Goal: Find specific page/section: Find specific page/section

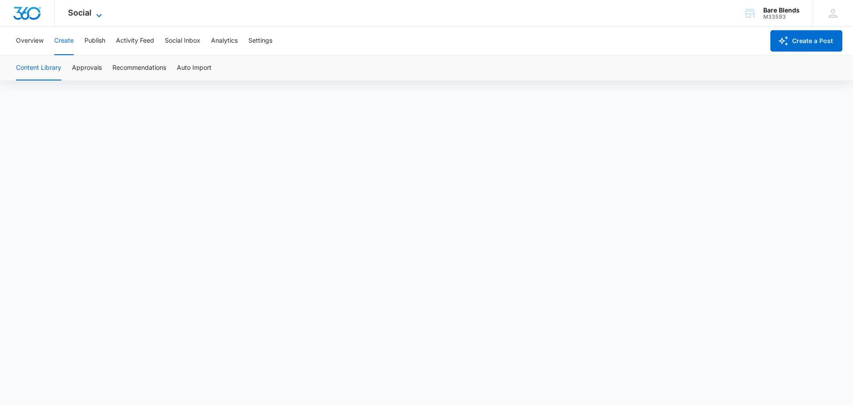
click at [94, 16] on icon at bounding box center [99, 15] width 11 height 11
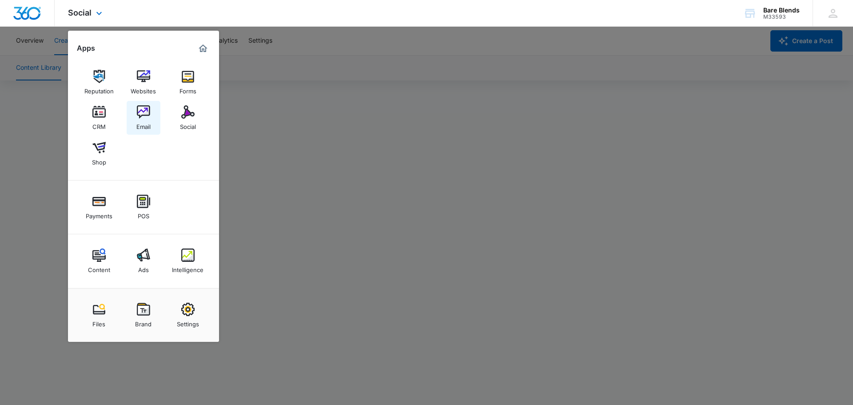
click at [147, 119] on div "Email" at bounding box center [143, 125] width 14 height 12
